Goal: Check status

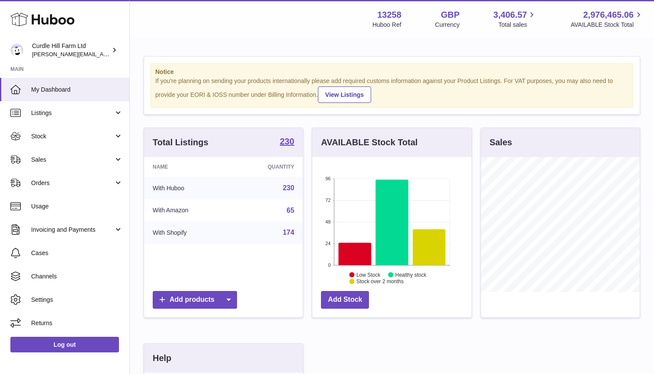
scroll to position [135, 159]
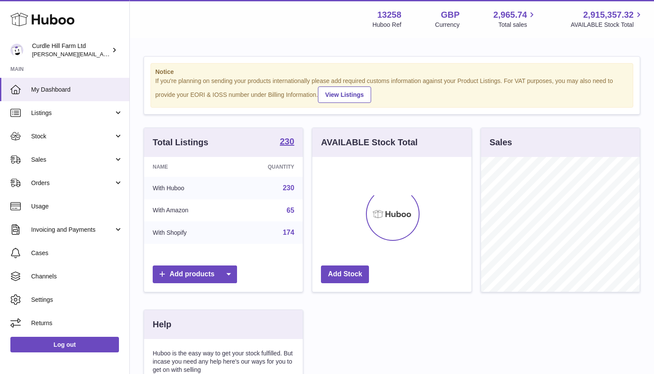
scroll to position [135, 159]
